Goal: Transaction & Acquisition: Obtain resource

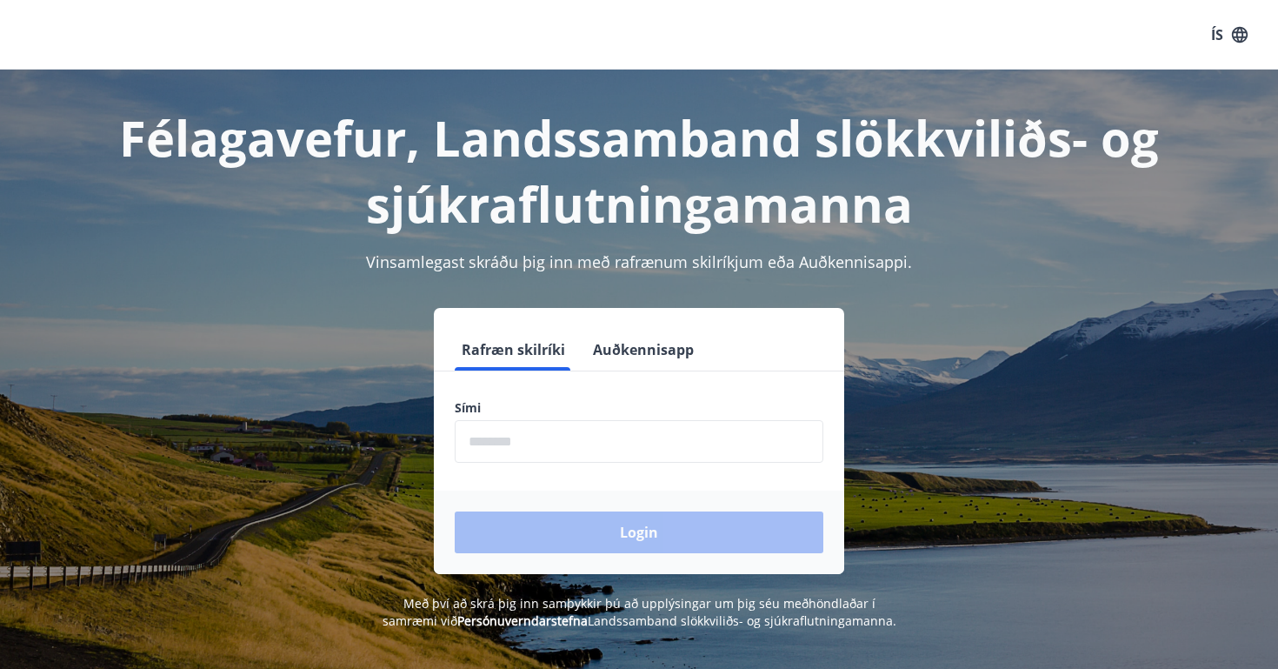
click at [502, 438] on input "phone" at bounding box center [639, 441] width 369 height 43
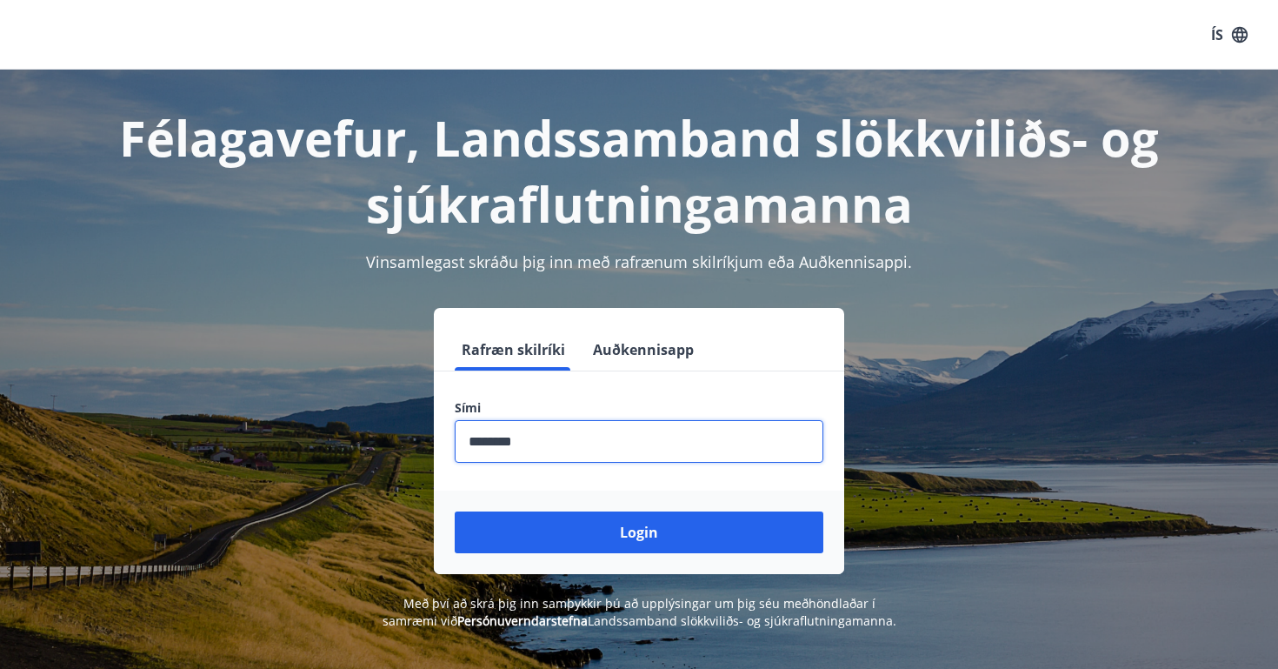
type input "********"
click at [639, 532] on button "Login" at bounding box center [639, 532] width 369 height 42
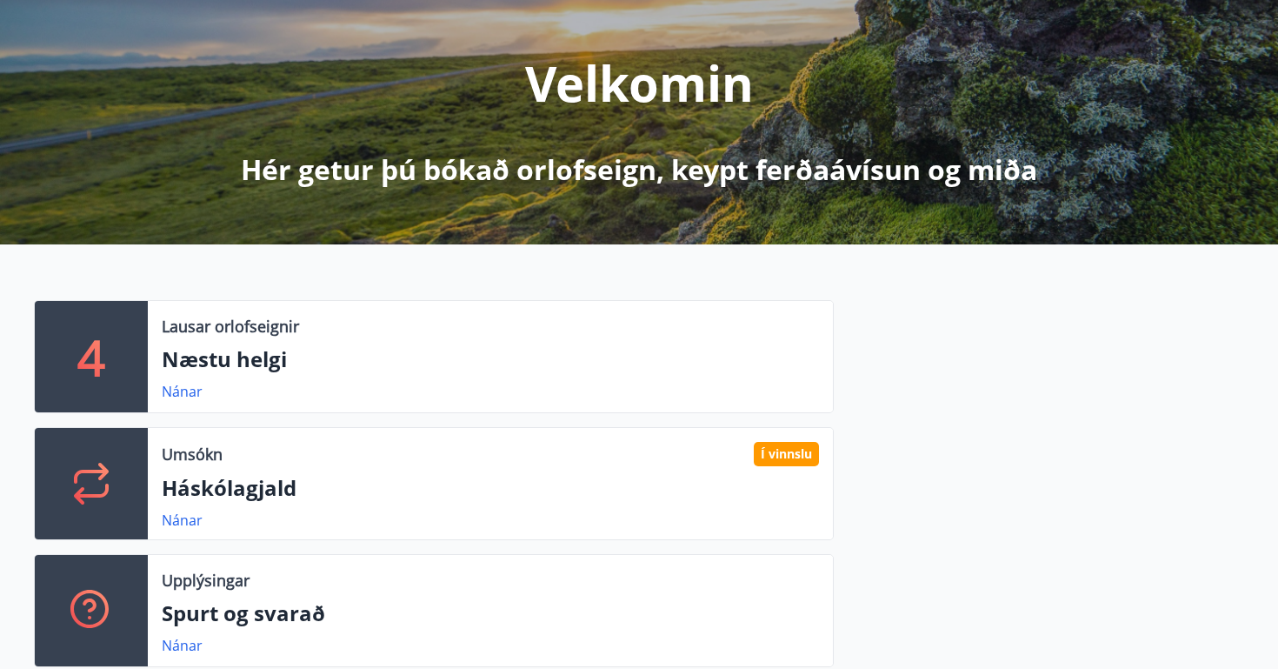
scroll to position [190, 0]
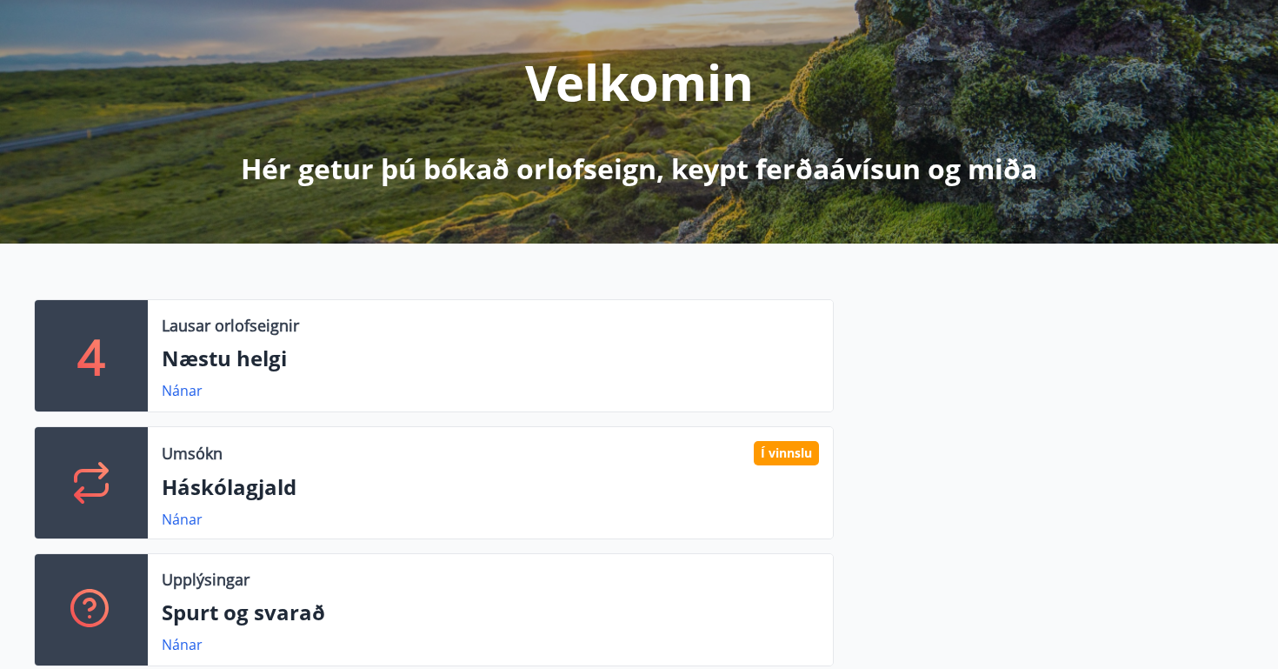
click at [416, 502] on div "Umsókn Í vinnslu Háskólagjald Nánar" at bounding box center [490, 482] width 685 height 111
click at [190, 520] on link "Nánar" at bounding box center [182, 518] width 41 height 19
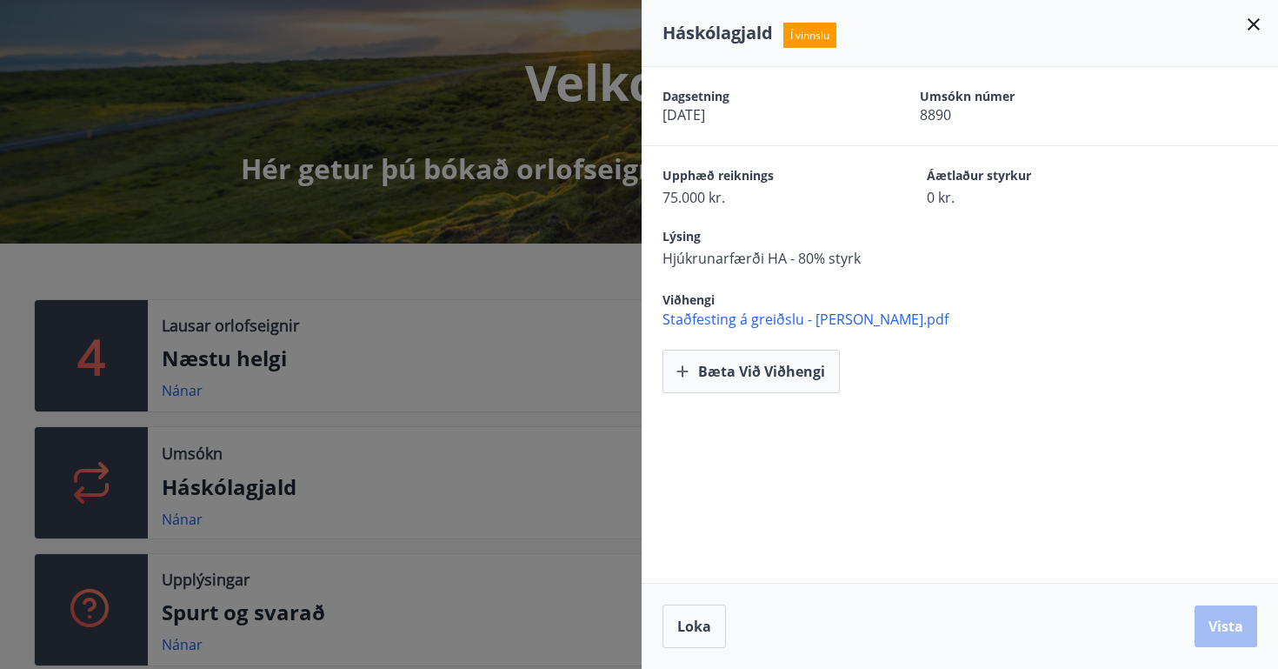
click at [806, 316] on span "Staðfesting á greiðslu - [PERSON_NAME].pdf" at bounding box center [970, 318] width 616 height 19
click at [570, 264] on div at bounding box center [639, 334] width 1278 height 669
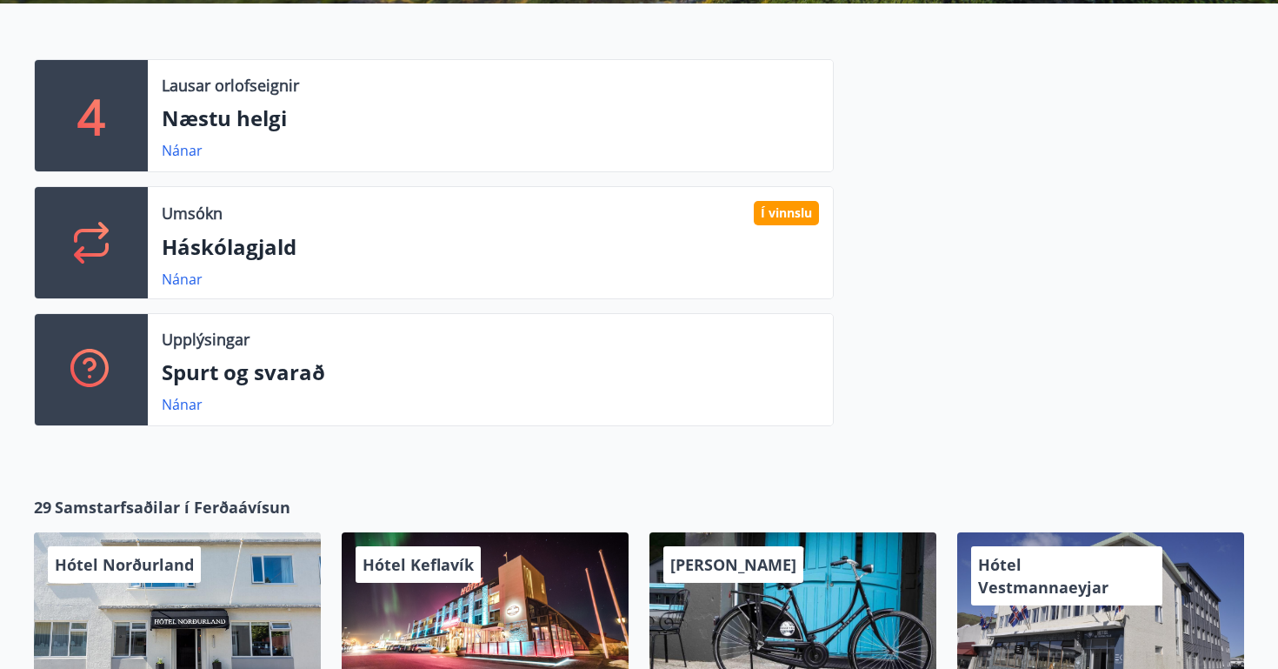
scroll to position [431, 0]
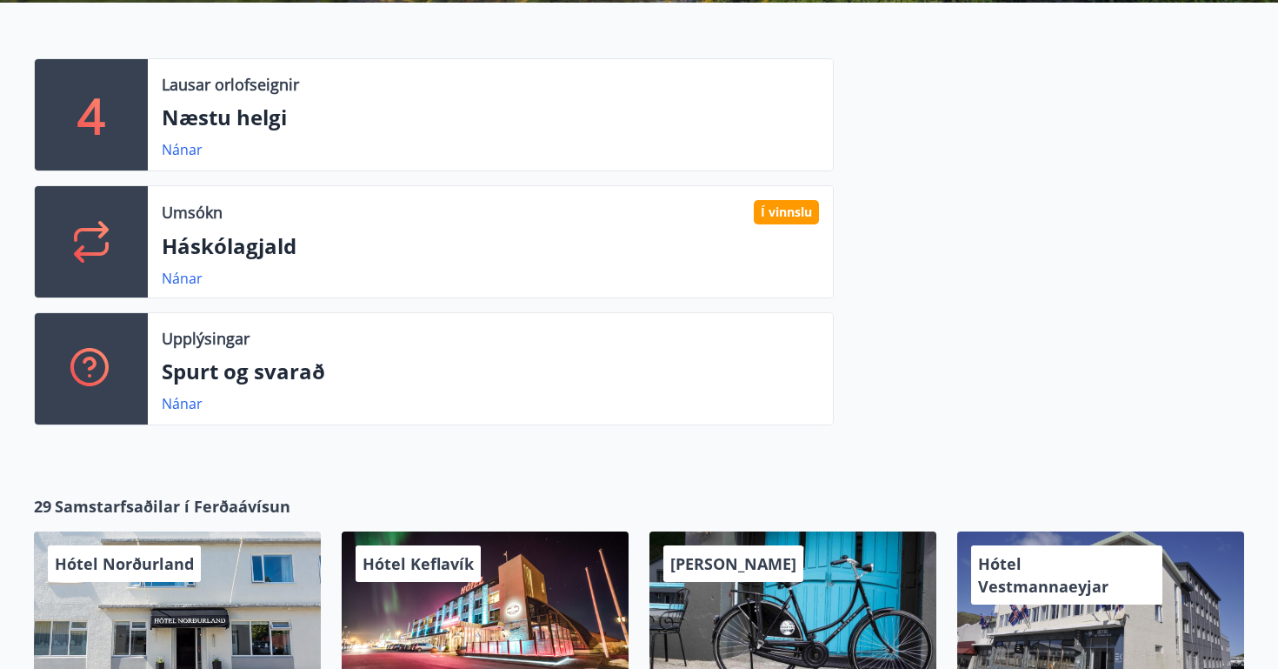
click at [446, 260] on p "Háskólagjald" at bounding box center [490, 246] width 657 height 30
click at [243, 219] on div "Umsókn Í vinnslu" at bounding box center [490, 212] width 657 height 24
click at [100, 234] on icon at bounding box center [91, 242] width 42 height 42
click at [170, 270] on link "Nánar" at bounding box center [182, 278] width 41 height 19
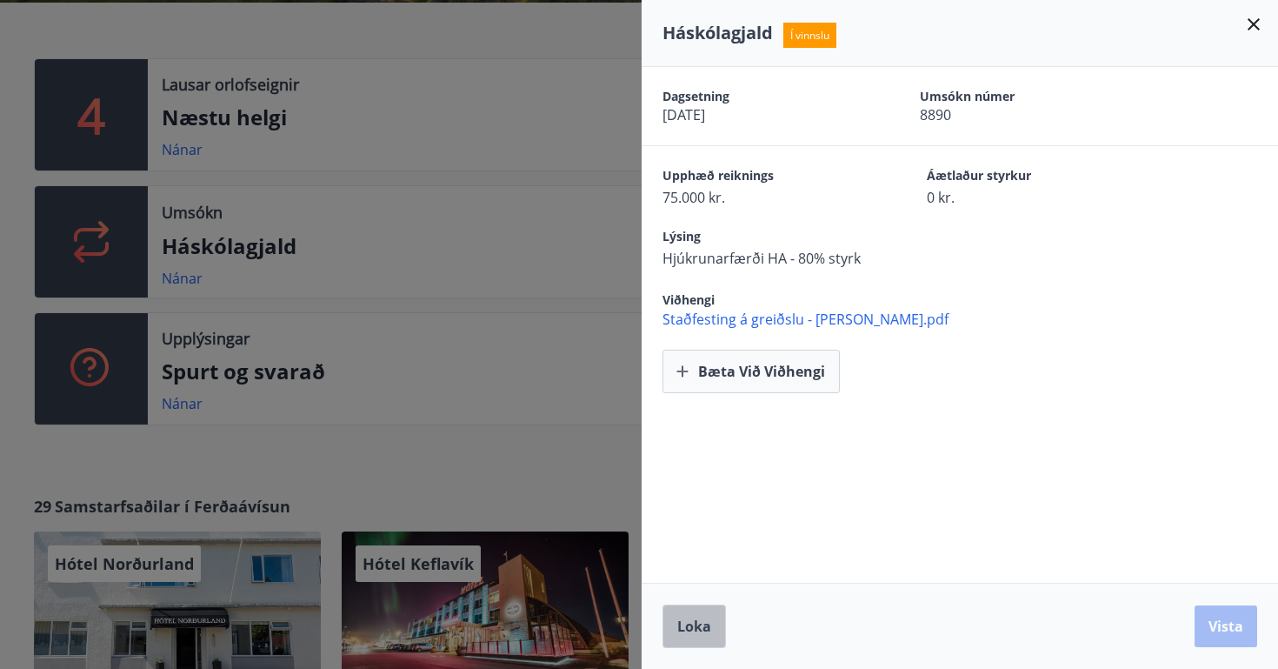
click at [697, 616] on button "Loka" at bounding box center [693, 625] width 63 height 43
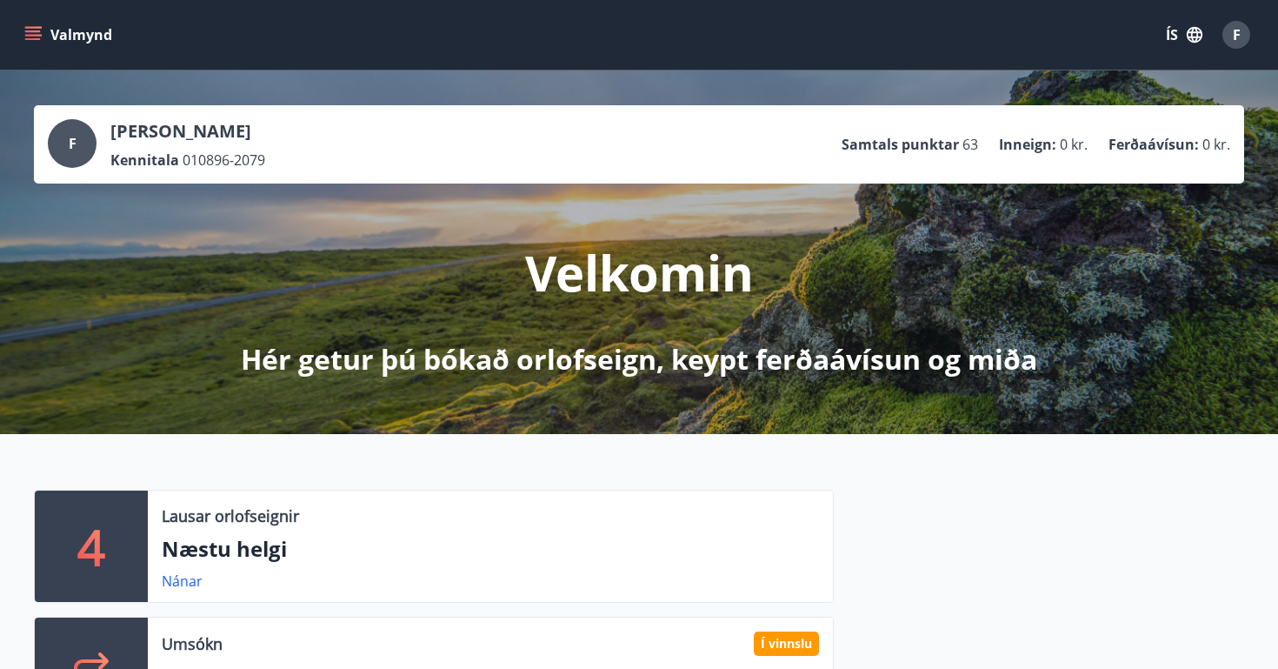
scroll to position [0, 0]
click at [967, 145] on span "63" at bounding box center [970, 144] width 16 height 19
click at [1070, 144] on span "0 kr." at bounding box center [1074, 144] width 28 height 19
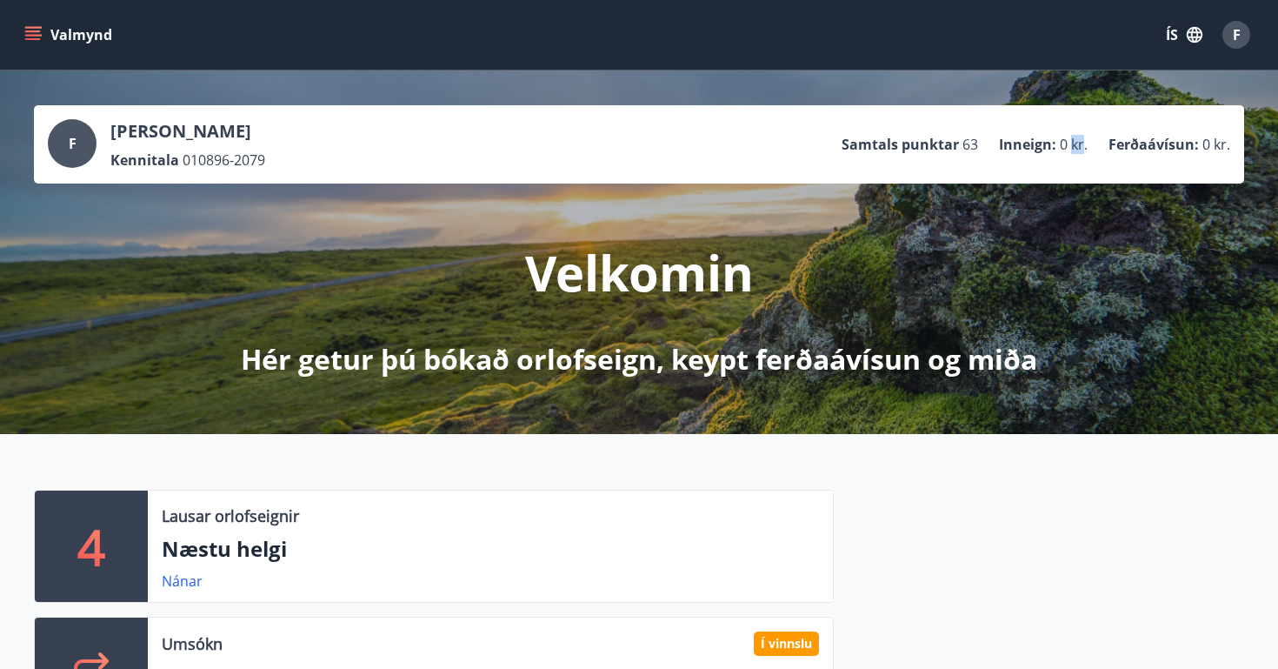
click at [1180, 149] on p "Ferðaávísun :" at bounding box center [1153, 144] width 90 height 19
click at [37, 44] on button "Valmynd" at bounding box center [70, 34] width 98 height 31
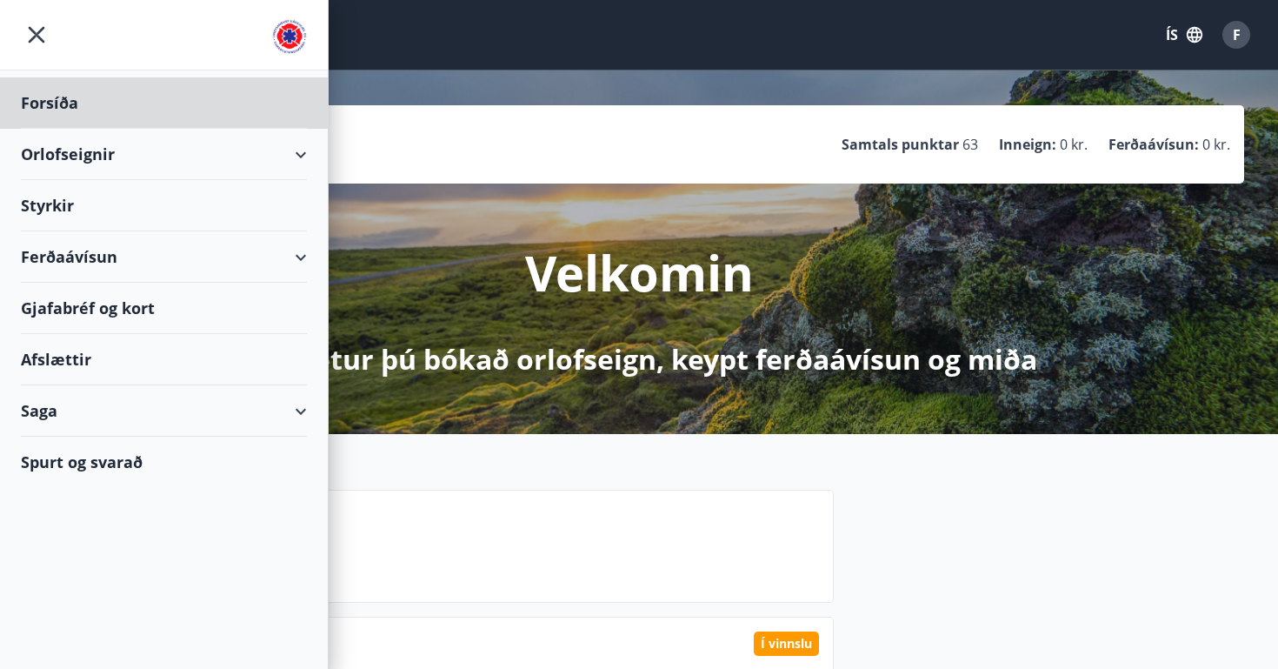
click at [188, 129] on div "Styrkir" at bounding box center [164, 102] width 286 height 51
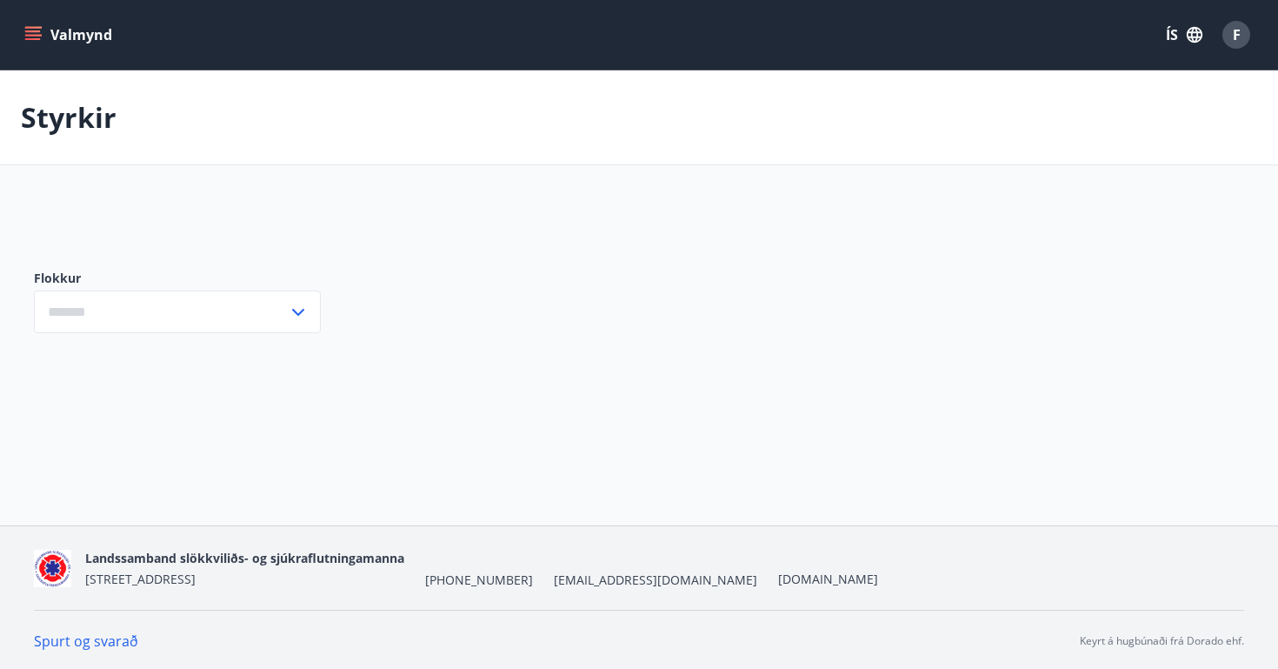
type input "***"
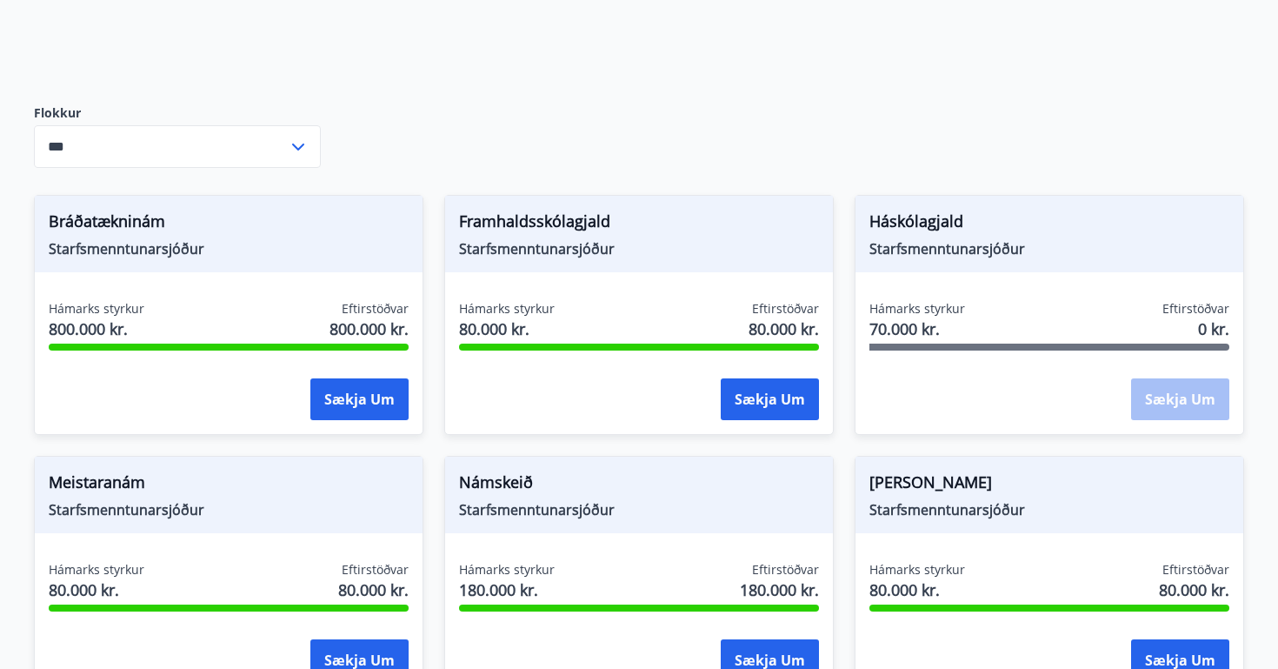
scroll to position [181, 0]
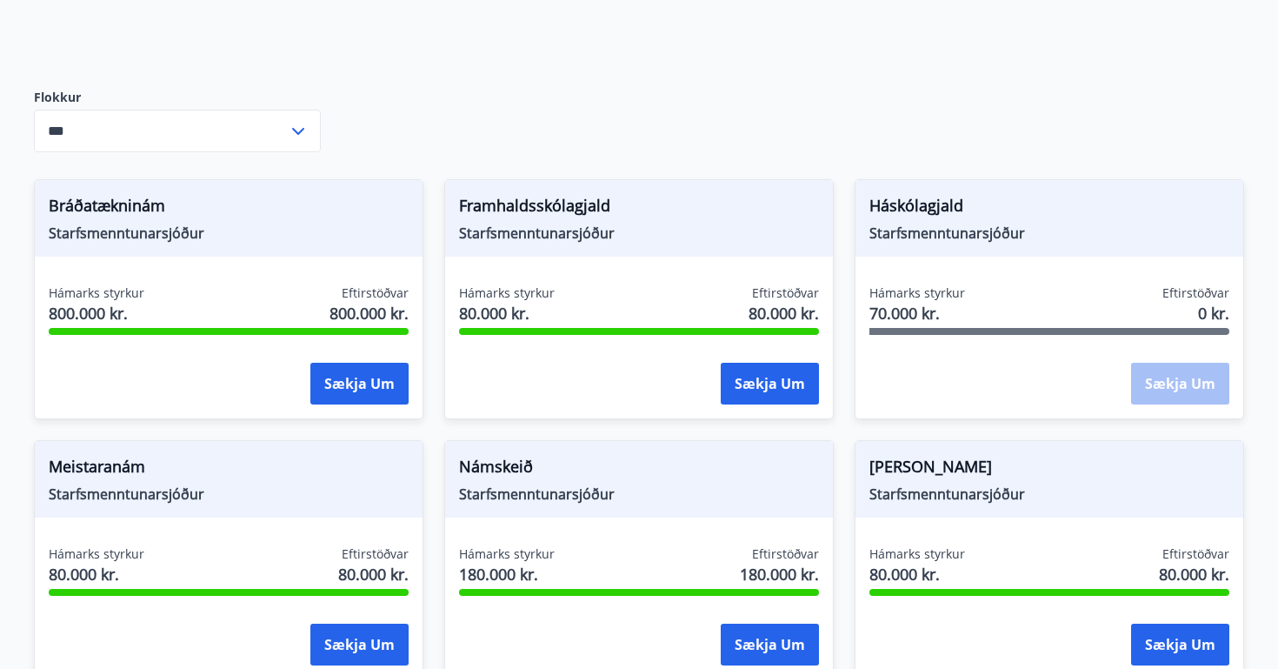
click at [913, 313] on span "70.000 kr." at bounding box center [917, 313] width 96 height 23
click at [910, 279] on div "Háskólagjald Starfsmenntunarsjóður Hámarks styrkur 70.000 kr. Eftirstöðvar 0 kr…" at bounding box center [1049, 299] width 389 height 240
click at [929, 292] on span "Hámarks styrkur" at bounding box center [917, 292] width 96 height 17
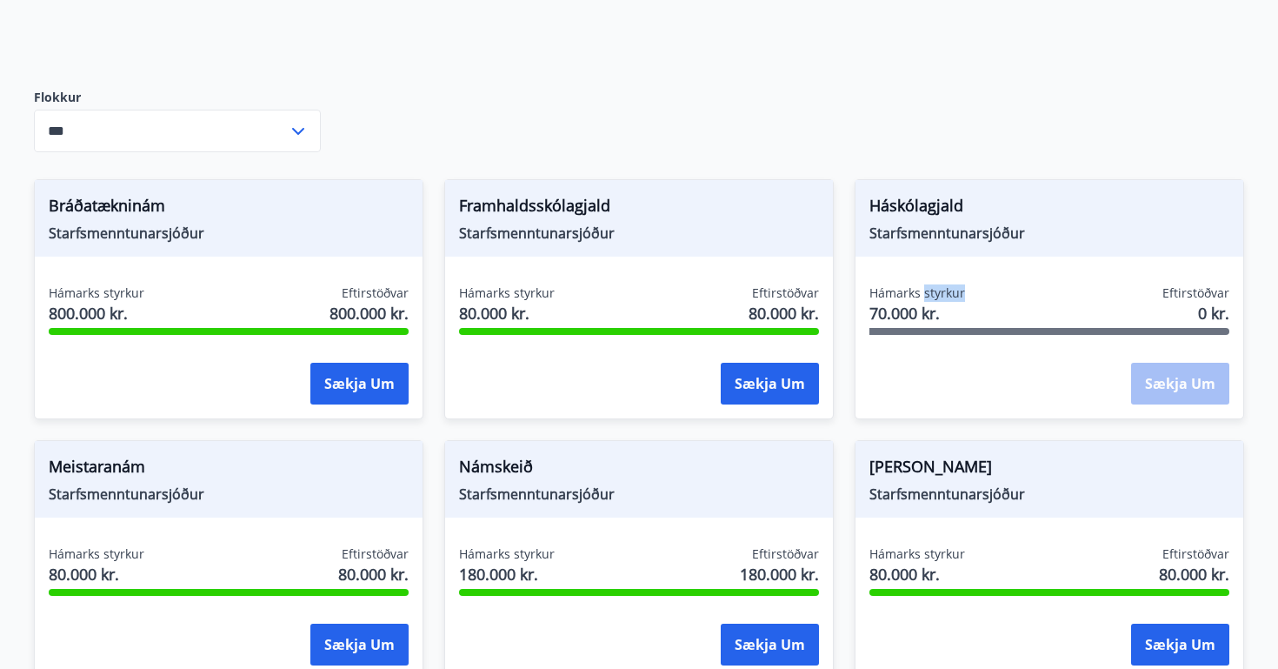
click at [962, 309] on span "70.000 kr." at bounding box center [917, 313] width 96 height 23
click at [1181, 392] on div "Sækja um" at bounding box center [1180, 384] width 98 height 43
click at [928, 220] on span "Háskólagjald" at bounding box center [1049, 209] width 360 height 30
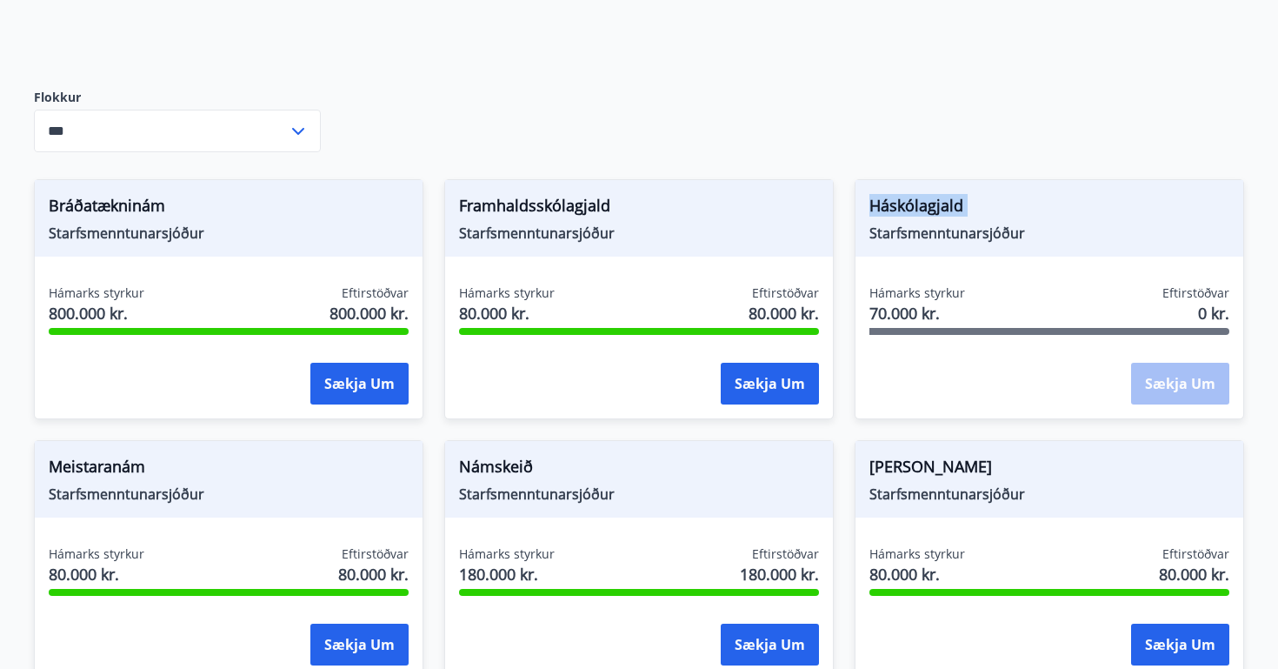
click at [919, 199] on span "Háskólagjald" at bounding box center [1049, 209] width 360 height 30
click at [946, 237] on span "Starfsmenntunarsjóður" at bounding box center [1049, 232] width 360 height 19
click at [975, 295] on div "Hámarks styrkur 70.000 kr. Eftirstöðvar 0 kr." at bounding box center [1049, 305] width 360 height 43
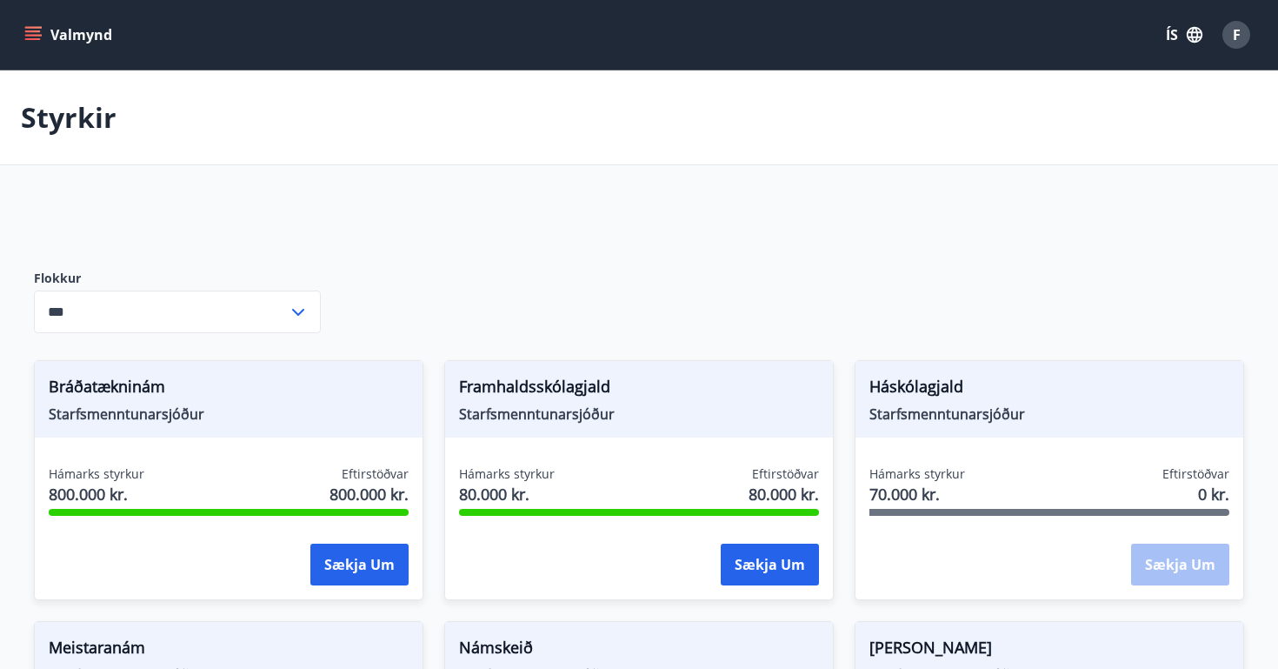
scroll to position [0, 0]
click at [44, 36] on button "Valmynd" at bounding box center [70, 34] width 98 height 31
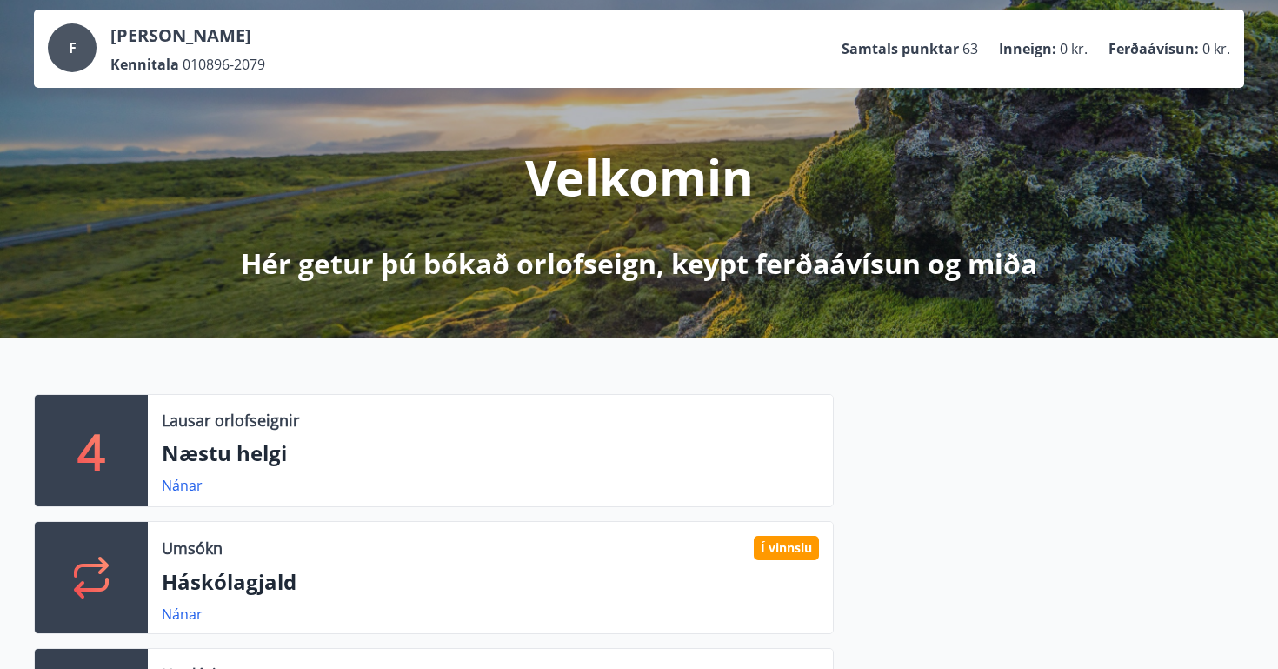
scroll to position [99, 0]
